Goal: Task Accomplishment & Management: Complete application form

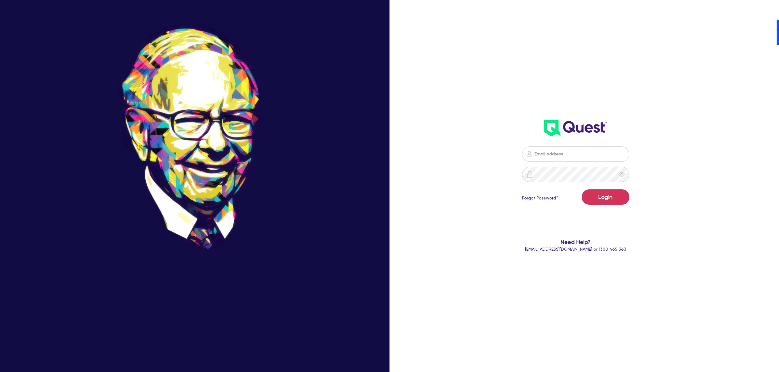
click at [576, 163] on nordpass-icon at bounding box center [576, 163] width 0 height 0
click at [0, 372] on nordpass-autofill-portal at bounding box center [0, 372] width 0 height 0
type input "[PERSON_NAME][EMAIL_ADDRESS][DOMAIN_NAME]"
click at [602, 202] on button "Login" at bounding box center [606, 197] width 48 height 15
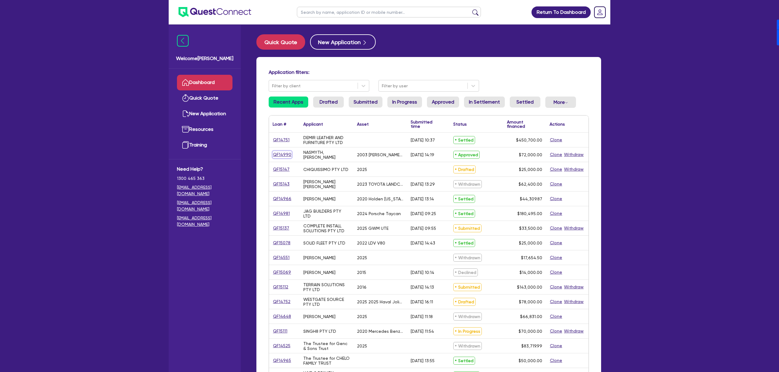
click at [282, 156] on link "QF14990" at bounding box center [282, 154] width 19 height 7
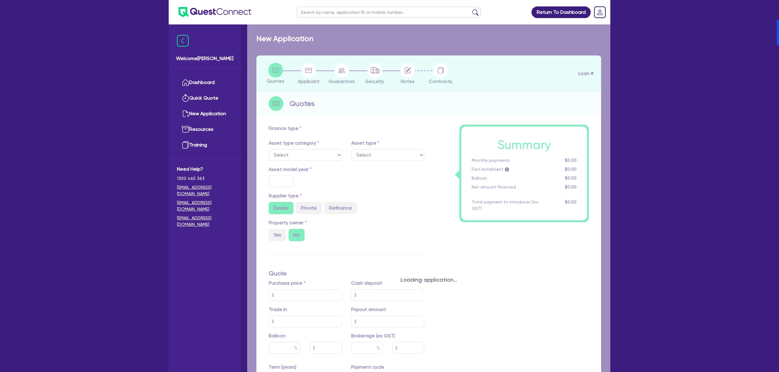
select select "PRIMARY_ASSETS"
type input "2003"
type input "72,000"
type input "14"
type input "10,080"
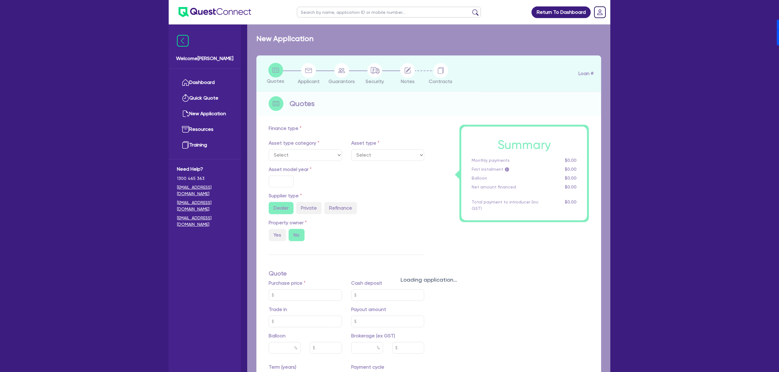
type input "14.95"
select select "HEAVY_TRUCKS"
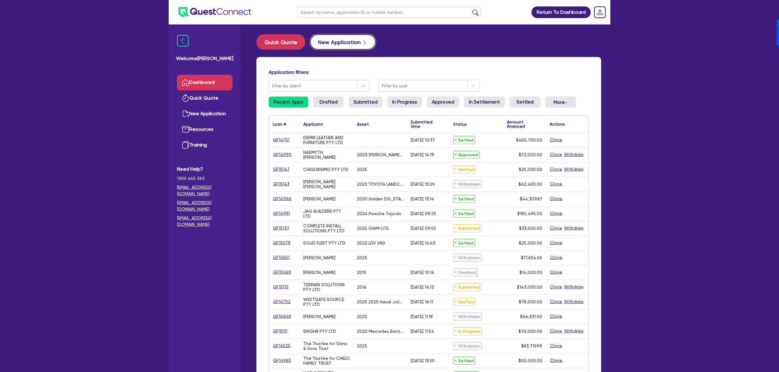
click at [334, 37] on button "New Application" at bounding box center [343, 41] width 66 height 15
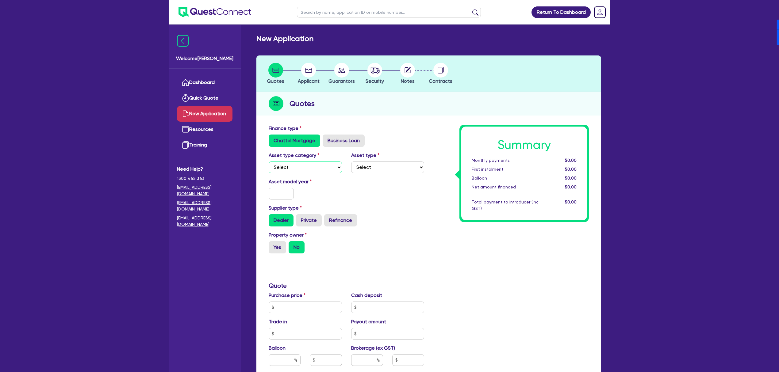
click at [288, 163] on select "Select Cars and light trucks Primary assets Secondary assets Tertiary assets" at bounding box center [305, 168] width 73 height 12
select select "CARS_AND_LIGHT_TRUCKS"
click at [269, 162] on select "Select Cars and light trucks Primary assets Secondary assets Tertiary assets" at bounding box center [305, 168] width 73 height 12
click at [419, 157] on div "Asset type Select Passenger vehicles Vans and utes Light trucks up to 4.5 tonne" at bounding box center [388, 162] width 83 height 21
click at [394, 163] on select "Select Passenger vehicles Vans and utes Light trucks up to 4.5 tonne" at bounding box center [387, 168] width 73 height 12
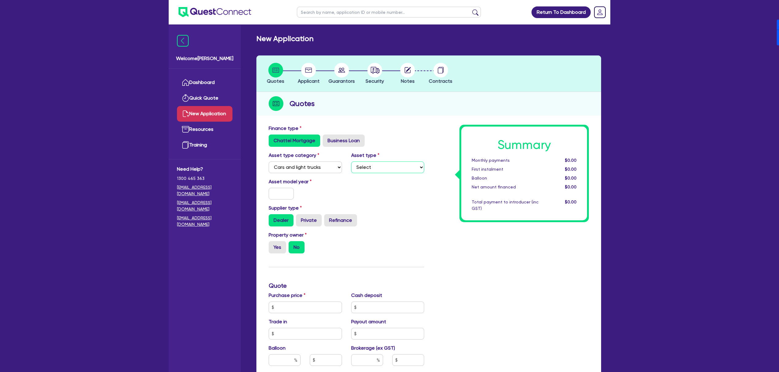
select select "PASSENGER_VEHICLES"
click at [351, 162] on select "Select Passenger vehicles Vans and utes Light trucks up to 4.5 tonne" at bounding box center [387, 168] width 73 height 12
click at [274, 194] on input "text" at bounding box center [281, 194] width 25 height 12
click at [283, 193] on input "205" at bounding box center [281, 194] width 25 height 12
type input "2025"
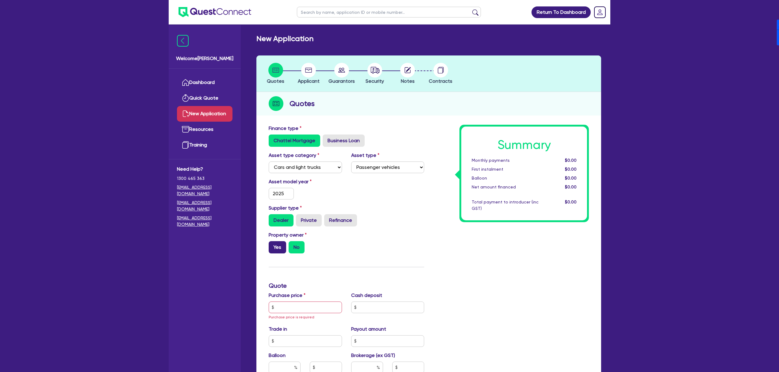
click at [281, 248] on label "Yes" at bounding box center [277, 247] width 17 height 12
click at [273, 245] on input "Yes" at bounding box center [271, 243] width 4 height 4
radio input "true"
click at [305, 304] on input "text" at bounding box center [305, 308] width 73 height 12
type input "50,000"
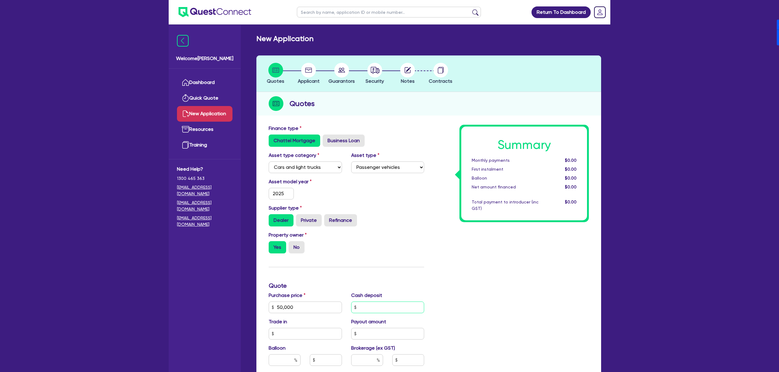
click at [399, 304] on input "text" at bounding box center [387, 308] width 73 height 12
type input "10,000"
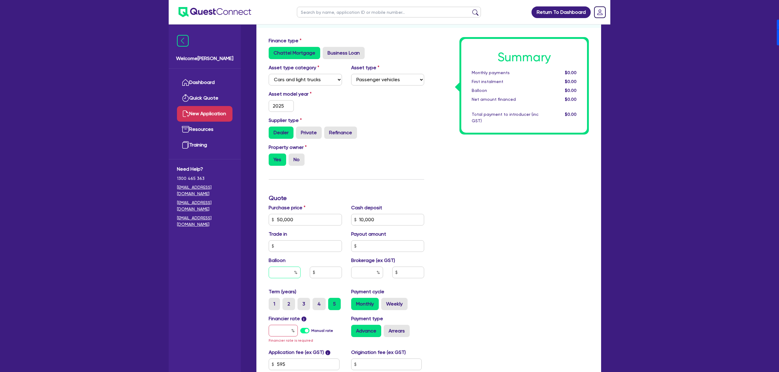
scroll to position [123, 0]
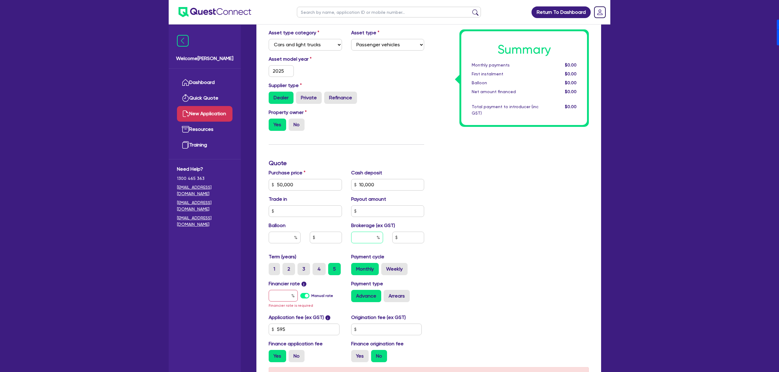
click at [362, 238] on input "text" at bounding box center [367, 238] width 32 height 12
type input "4"
click at [311, 296] on label "Manual rate" at bounding box center [322, 296] width 22 height 6
click at [0, 0] on input "Manual rate" at bounding box center [0, 0] width 0 height 0
type input "1,626.18"
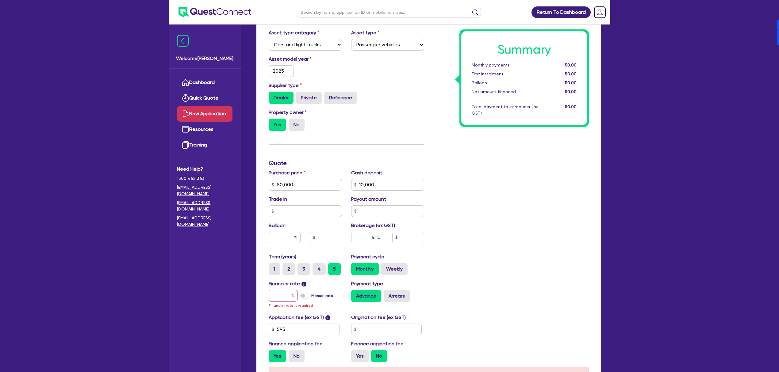
type input "17"
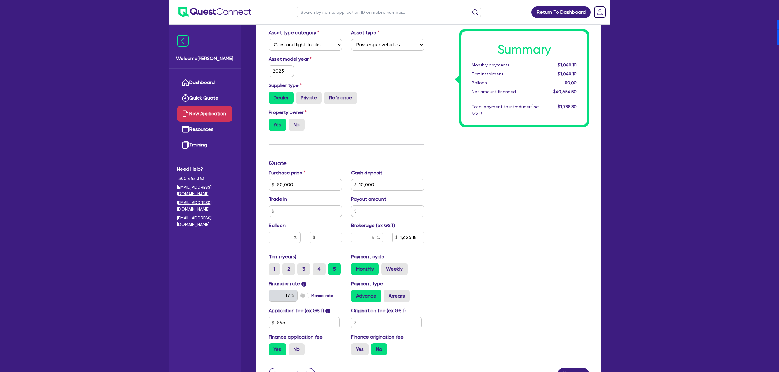
click at [383, 329] on div "Application fee (ex GST) i 595 Origination fee (ex GST) Finance application fee…" at bounding box center [346, 333] width 165 height 53
click at [386, 324] on input "text" at bounding box center [386, 323] width 71 height 12
type input "900"
type input "1,626.18"
click at [357, 350] on label "Yes" at bounding box center [359, 349] width 17 height 12
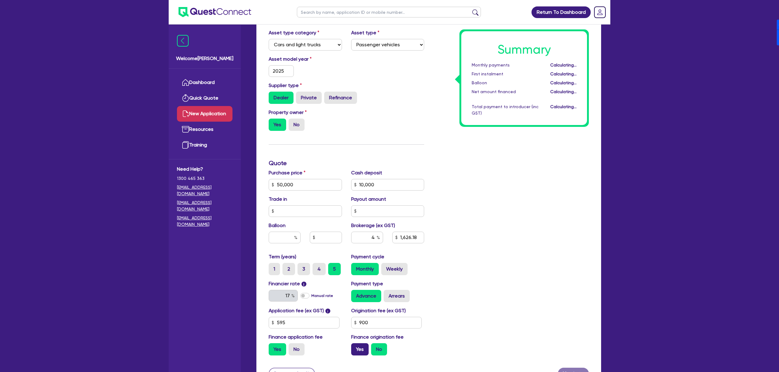
click at [355, 347] on input "Yes" at bounding box center [353, 345] width 4 height 4
radio input "true"
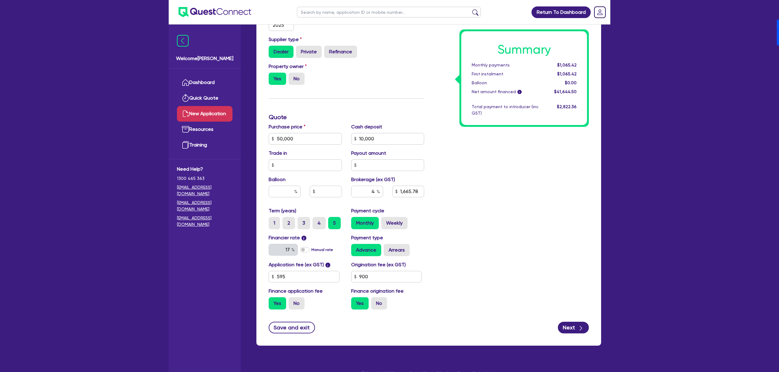
scroll to position [179, 0]
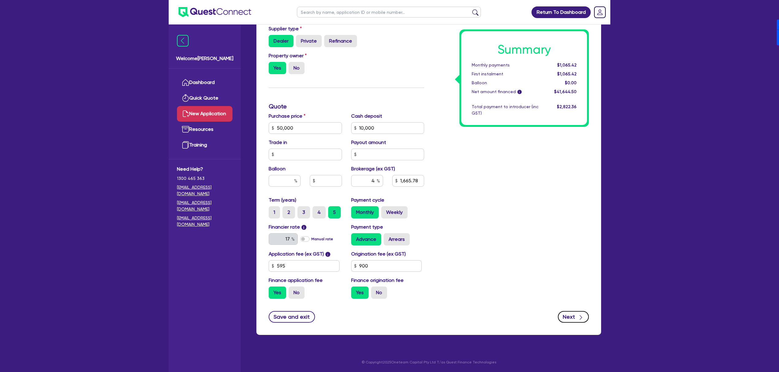
click at [574, 318] on button "Next" at bounding box center [573, 317] width 31 height 12
type input "1,665.78"
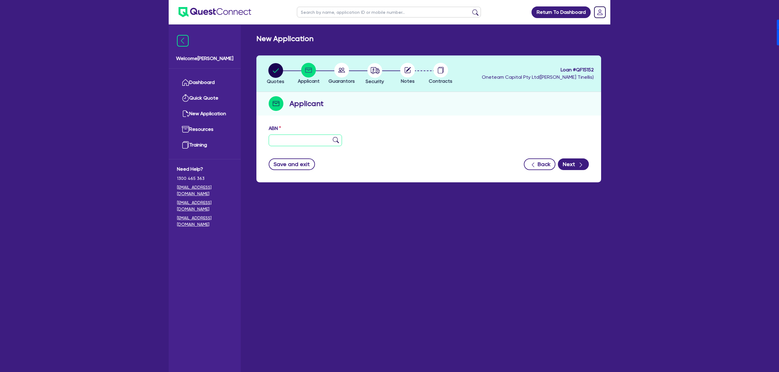
click at [319, 141] on input "text" at bounding box center [305, 141] width 73 height 12
type input "11 111 111 111"
click at [577, 160] on button "Next" at bounding box center [573, 165] width 31 height 12
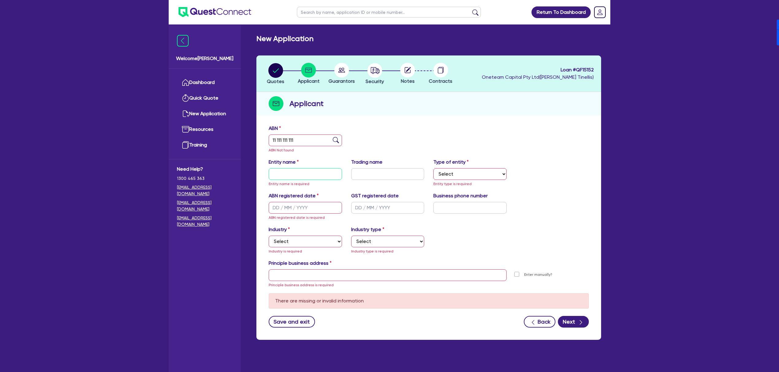
click at [295, 173] on input "text" at bounding box center [305, 174] width 73 height 12
paste input "Tpa"
type input "Puru Tpa"
drag, startPoint x: 476, startPoint y: 175, endPoint x: 471, endPoint y: 179, distance: 7.0
click at [476, 175] on select "Select Sole Trader Company Partnership Trust" at bounding box center [469, 174] width 73 height 12
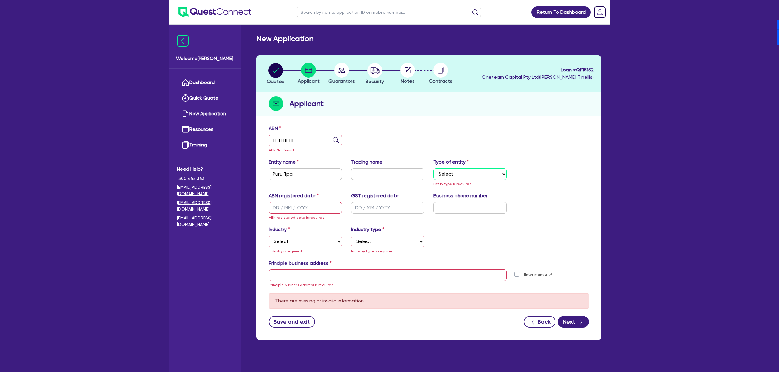
select select "SOLE_TRADER"
click at [433, 168] on select "Select Sole Trader Company Partnership Trust" at bounding box center [469, 174] width 73 height 12
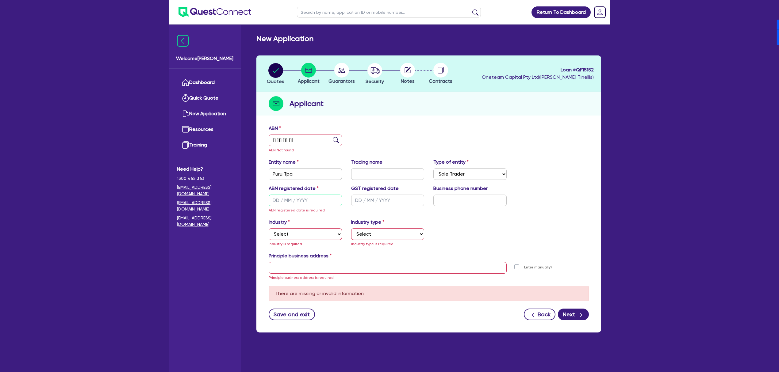
click at [320, 197] on input "text" at bounding box center [305, 201] width 73 height 12
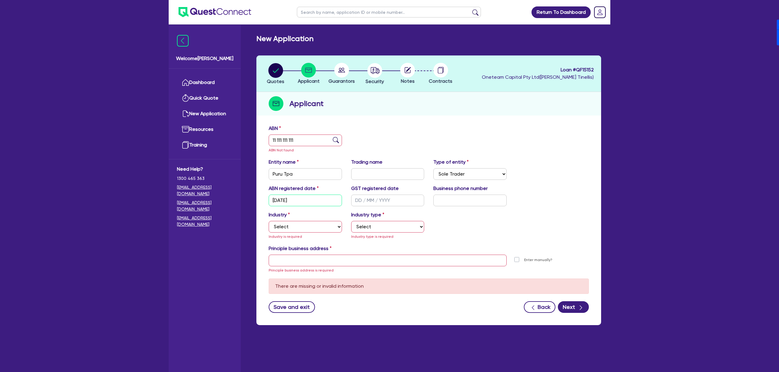
type input "[DATE]"
select select "ACCOMODATION_FOOD"
select select "HOTELS"
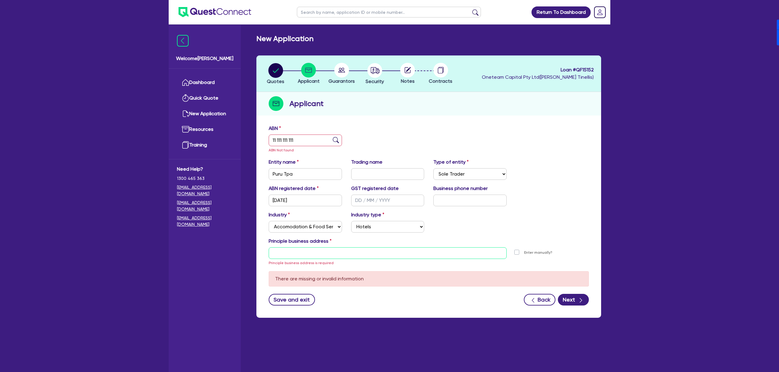
click at [320, 255] on input "text" at bounding box center [388, 254] width 238 height 12
type input "[STREET_ADDRESS]"
type input "04 5035 5483"
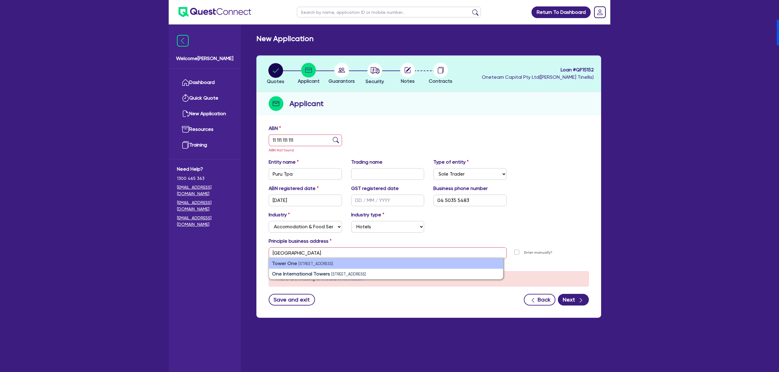
click at [333, 263] on small "[STREET_ADDRESS]" at bounding box center [315, 264] width 35 height 5
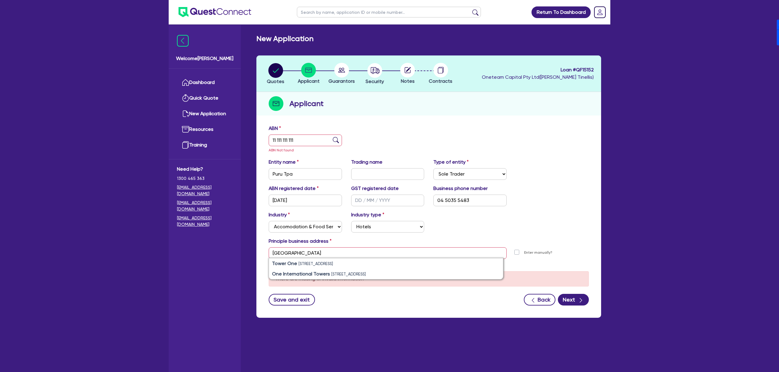
type input "[STREET_ADDRESS]"
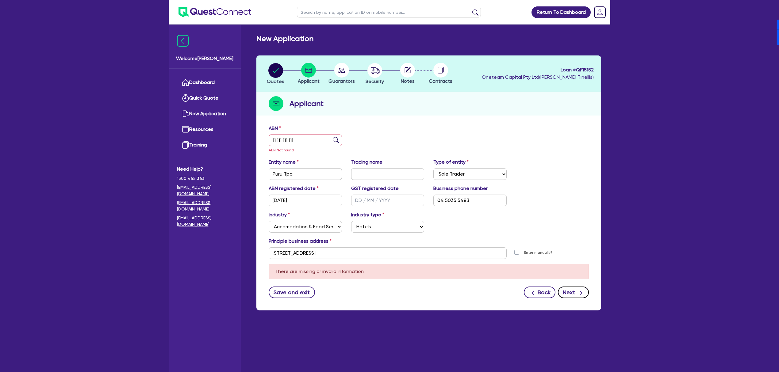
click at [577, 294] on button "Next" at bounding box center [573, 293] width 31 height 12
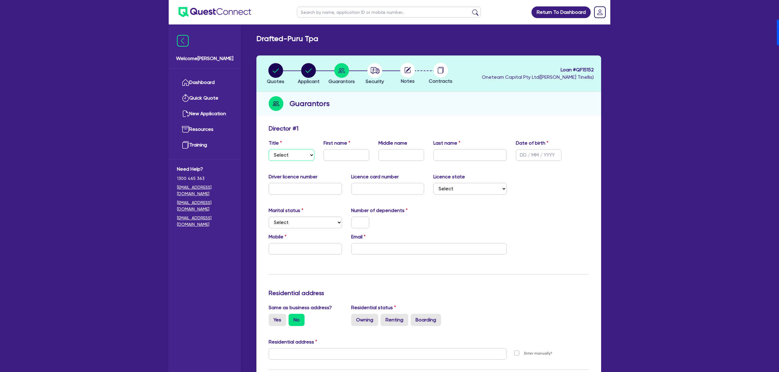
drag, startPoint x: 296, startPoint y: 151, endPoint x: 298, endPoint y: 160, distance: 8.8
click at [296, 151] on select "Select Mr Mrs Ms Miss Dr" at bounding box center [292, 155] width 46 height 12
select select "MR"
click at [269, 149] on select "Select Mr Mrs Ms Miss Dr" at bounding box center [292, 155] width 46 height 12
click at [347, 155] on input "text" at bounding box center [347, 155] width 46 height 12
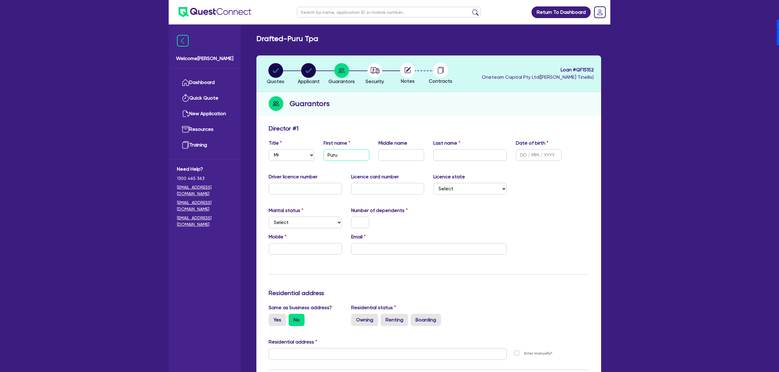
type input "Puru"
type input "Tpa"
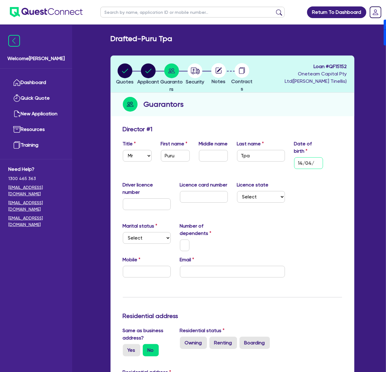
click at [318, 167] on input "14/04/" at bounding box center [308, 163] width 29 height 12
paste input "8/1996"
type input "[DATE]"
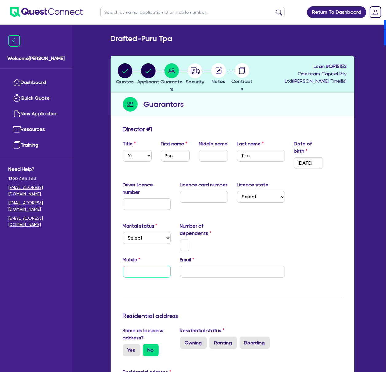
click at [137, 271] on input "text" at bounding box center [147, 272] width 48 height 12
paste input "499 971 169"
click at [207, 272] on input "email" at bounding box center [232, 272] width 105 height 12
paste input "[EMAIL_ADDRESS][DOMAIN_NAME]"
type input "0499 971 169"
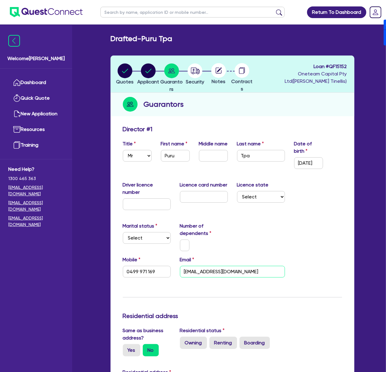
type input "[EMAIL_ADDRESS][DOMAIN_NAME]"
drag, startPoint x: 267, startPoint y: 197, endPoint x: 265, endPoint y: 201, distance: 4.8
click at [267, 197] on select "Select [GEOGRAPHIC_DATA] [GEOGRAPHIC_DATA] [GEOGRAPHIC_DATA] [GEOGRAPHIC_DATA] …" at bounding box center [261, 197] width 48 height 12
select select "[GEOGRAPHIC_DATA]"
click at [237, 191] on select "Select [GEOGRAPHIC_DATA] [GEOGRAPHIC_DATA] [GEOGRAPHIC_DATA] [GEOGRAPHIC_DATA] …" at bounding box center [261, 197] width 48 height 12
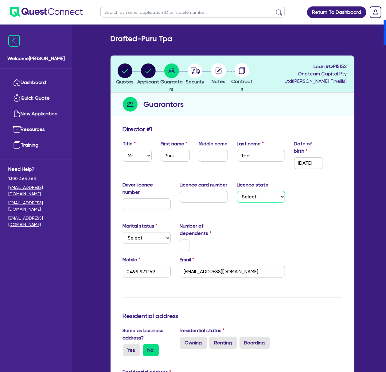
type input "0499 971 169"
click at [183, 245] on input "text" at bounding box center [185, 246] width 10 height 12
type input "0"
type input "0499 971 169"
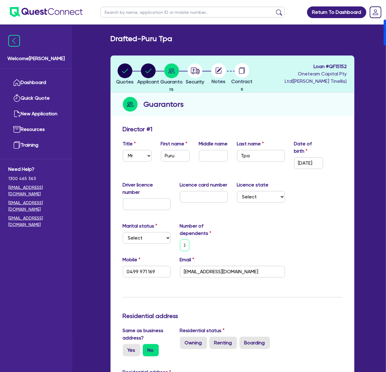
type input "0"
click at [151, 235] on select "Select Single Married De Facto / Partner" at bounding box center [147, 238] width 48 height 12
select select "SINGLE"
click at [123, 232] on select "Select Single Married De Facto / Partner" at bounding box center [147, 238] width 48 height 12
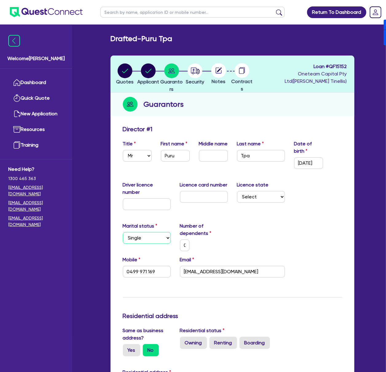
type input "0"
type input "0499 971 169"
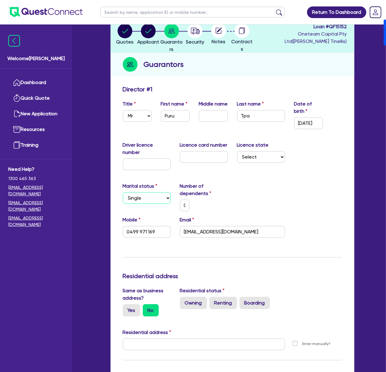
scroll to position [41, 0]
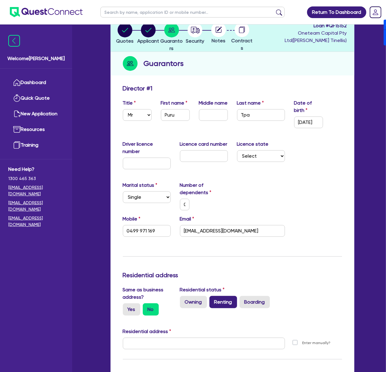
click at [218, 301] on label "Renting" at bounding box center [223, 302] width 28 height 12
click at [213, 300] on input "Renting" at bounding box center [211, 298] width 4 height 4
radio input "true"
type input "0"
type input "0499 971 169"
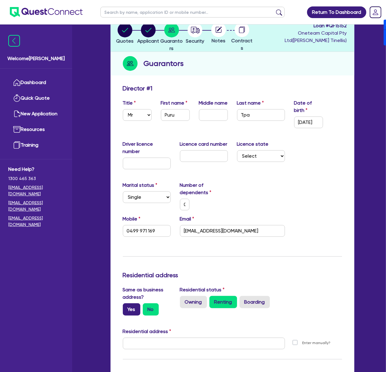
click at [129, 313] on label "Yes" at bounding box center [131, 309] width 17 height 12
click at [127, 307] on input "Yes" at bounding box center [125, 305] width 4 height 4
radio input "true"
type input "0"
type input "0499 971 169"
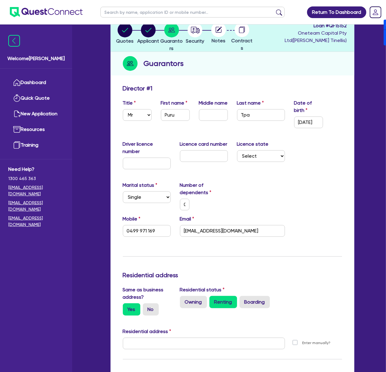
type input "[STREET_ADDRESS]"
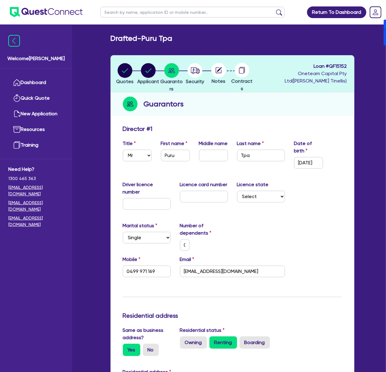
scroll to position [0, 0]
click at [154, 71] on circle "button" at bounding box center [148, 70] width 15 height 15
select select "SOLE_TRADER"
select select "ACCOMODATION_FOOD"
select select "HOTELS"
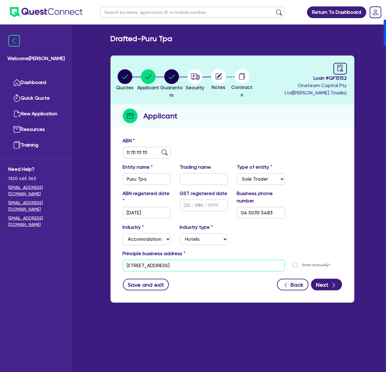
click at [228, 267] on input "[STREET_ADDRESS]" at bounding box center [204, 266] width 162 height 12
paste input "[STREET_ADDRESS]"
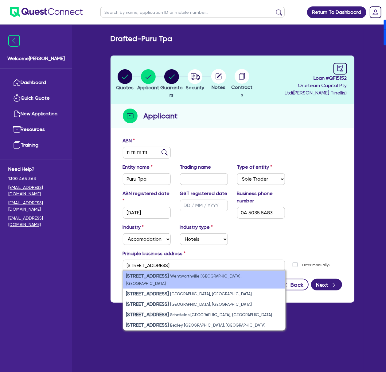
click at [210, 277] on small "Wentworthville [GEOGRAPHIC_DATA], [GEOGRAPHIC_DATA]" at bounding box center [183, 280] width 115 height 12
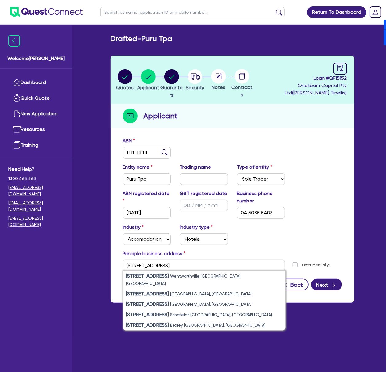
type input "[STREET_ADDRESS]"
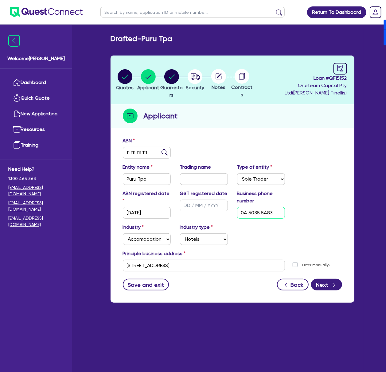
click at [251, 213] on input "04 5035 5483" at bounding box center [261, 213] width 48 height 12
paste input "4 9997 1169"
type input "04 9997 1169"
click at [333, 250] on div "Principle business address" at bounding box center [232, 255] width 228 height 10
click at [325, 288] on button "Next" at bounding box center [326, 285] width 31 height 12
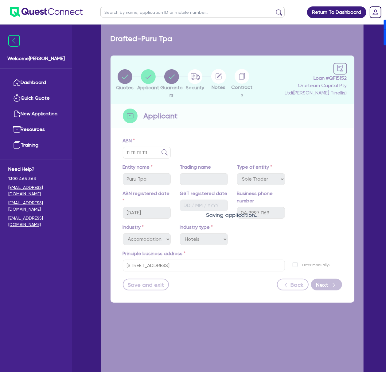
select select "MR"
select select "[GEOGRAPHIC_DATA]"
select select "SINGLE"
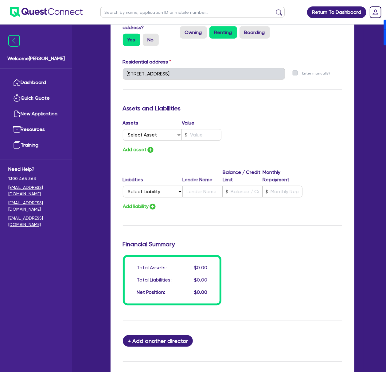
scroll to position [388, 0]
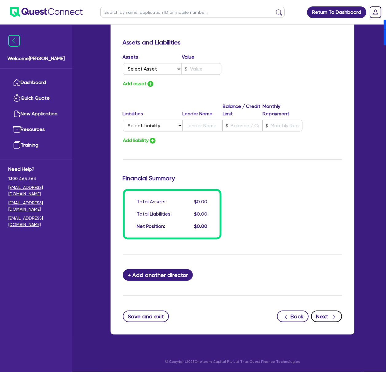
click at [330, 320] on div "button" at bounding box center [333, 317] width 7 height 8
select select "CARS_AND_LIGHT_TRUCKS"
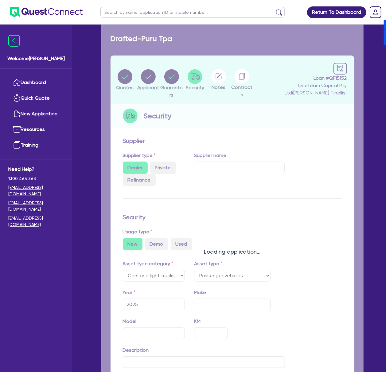
select select "PASSENGER_VEHICLES"
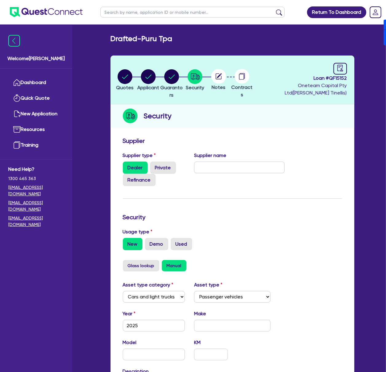
click at [338, 79] on span "Loan # QF15152" at bounding box center [300, 78] width 91 height 7
copy span "QF15152"
click at [169, 42] on h2 "Drafted - Puru Tpa" at bounding box center [141, 38] width 62 height 9
drag, startPoint x: 144, startPoint y: 40, endPoint x: 187, endPoint y: 45, distance: 42.9
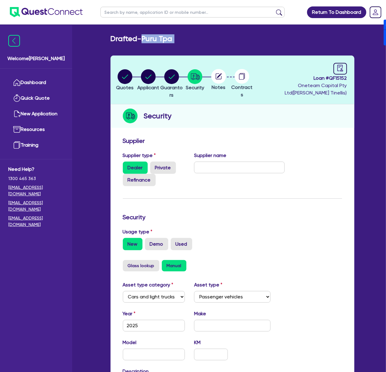
click at [186, 45] on div "Drafted - Puru Tpa Quotes Applicant [GEOGRAPHIC_DATA] Security Notes Contracts …" at bounding box center [232, 247] width 262 height 427
copy div "Puru Tpa Quotes Applicant Guarantors Security"
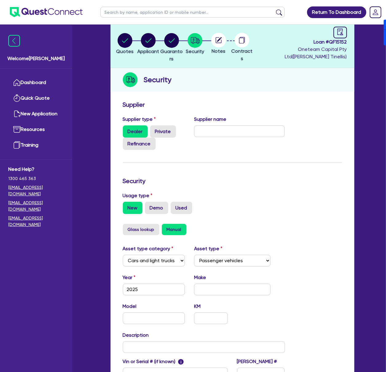
scroll to position [119, 0]
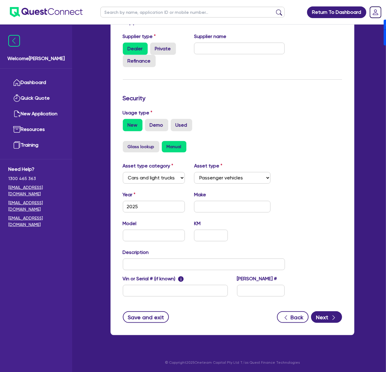
click at [329, 326] on div "Supplier Supplier type Dealer Private Refinance Supplier name Security Usage ty…" at bounding box center [232, 175] width 244 height 320
click at [325, 323] on div "Supplier Supplier type Dealer Private Refinance Supplier name Security Usage ty…" at bounding box center [232, 175] width 244 height 320
click at [308, 317] on button "Back" at bounding box center [293, 317] width 32 height 12
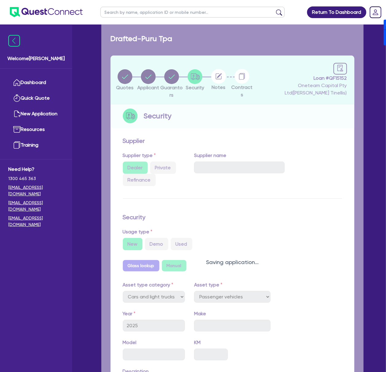
select select "MR"
select select "[GEOGRAPHIC_DATA]"
select select "SINGLE"
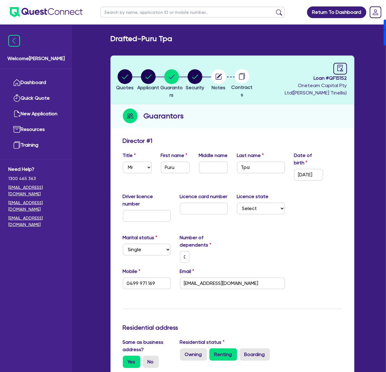
click at [249, 77] on circle at bounding box center [241, 76] width 15 height 15
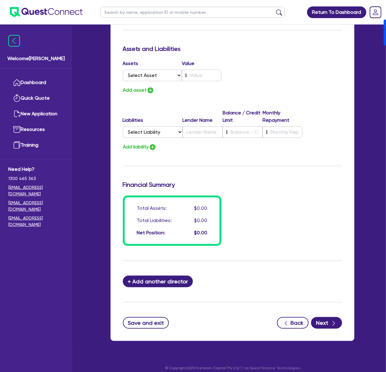
scroll to position [388, 0]
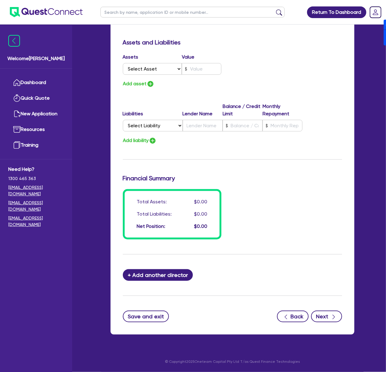
click at [326, 310] on form "Update residential status for Director #1 Boarding is only acceptable when the …" at bounding box center [232, 35] width 219 height 573
click at [328, 316] on button "Next" at bounding box center [326, 317] width 31 height 12
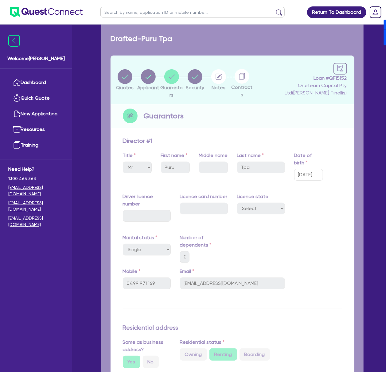
select select "CARS_AND_LIGHT_TRUCKS"
select select "PASSENGER_VEHICLES"
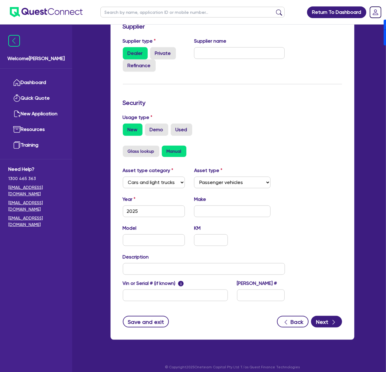
scroll to position [119, 0]
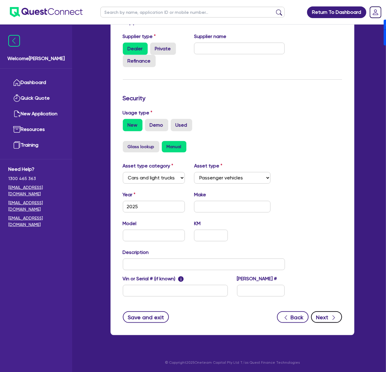
click at [324, 315] on button "Next" at bounding box center [326, 317] width 31 height 12
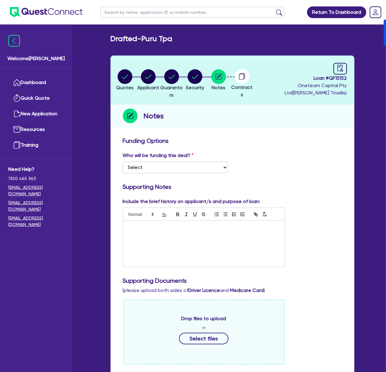
scroll to position [204, 0]
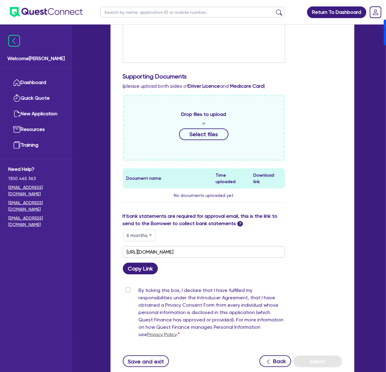
click at [139, 216] on label "If bank statements are required for approval email, this is the link to send to…" at bounding box center [204, 220] width 162 height 15
click at [142, 230] on button "6 months" at bounding box center [139, 236] width 33 height 12
drag, startPoint x: 148, startPoint y: 244, endPoint x: 163, endPoint y: 243, distance: 15.0
click at [148, 244] on link "3 months" at bounding box center [147, 249] width 48 height 11
type input "[URL][DOMAIN_NAME]"
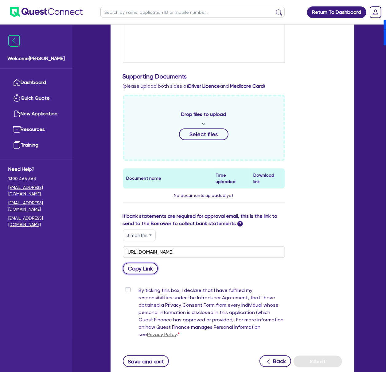
click at [136, 263] on button "Copy Link" at bounding box center [140, 269] width 35 height 12
drag, startPoint x: 269, startPoint y: 241, endPoint x: 262, endPoint y: 243, distance: 8.0
click at [269, 246] on input "[URL][DOMAIN_NAME]" at bounding box center [204, 252] width 162 height 12
click at [240, 246] on input "[URL][DOMAIN_NAME]" at bounding box center [204, 252] width 162 height 12
